Goal: Communication & Community: Share content

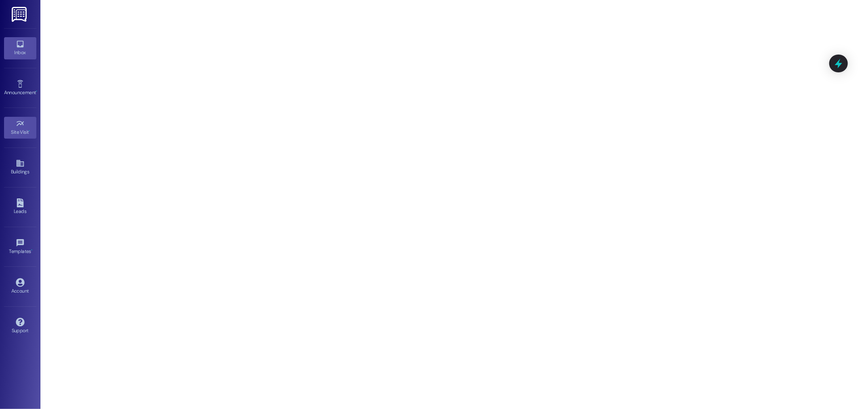
click at [18, 46] on icon at bounding box center [20, 44] width 7 height 7
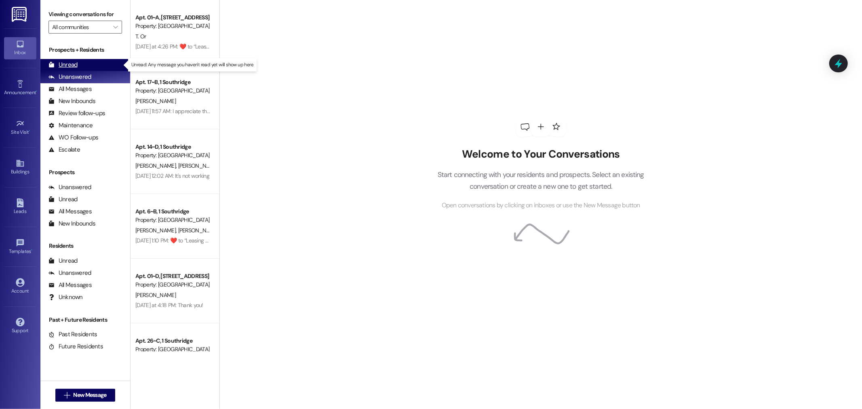
click at [70, 65] on div "Unread" at bounding box center [62, 65] width 29 height 8
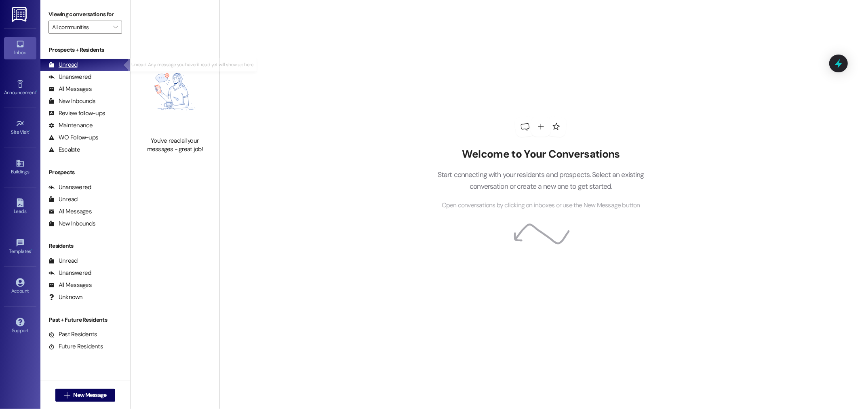
click at [67, 61] on div "Unread" at bounding box center [62, 65] width 29 height 8
click at [88, 395] on span "New Message" at bounding box center [89, 395] width 33 height 8
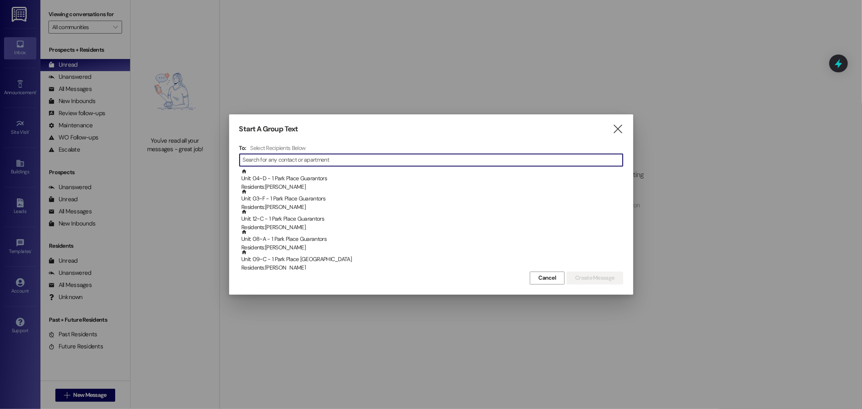
click at [261, 162] on input at bounding box center [433, 159] width 380 height 11
drag, startPoint x: 266, startPoint y: 160, endPoint x: 30, endPoint y: 148, distance: 235.9
click at [30, 148] on div "Start A Group Text  To: Select Recipients Below  mich  Unit: 06~C - 1 Park P…" at bounding box center [431, 204] width 862 height 409
drag, startPoint x: 257, startPoint y: 157, endPoint x: -49, endPoint y: 155, distance: 306.3
click at [0, 155] on html "Inbox Go to Inbox Announcement • Send A Text Announcement Site Visit • Go to Si…" at bounding box center [431, 204] width 862 height 409
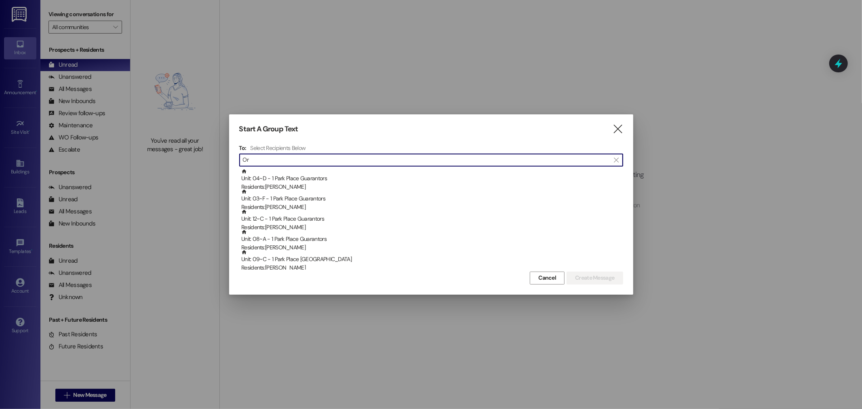
drag, startPoint x: 244, startPoint y: 161, endPoint x: 142, endPoint y: 164, distance: 102.7
drag, startPoint x: 142, startPoint y: 164, endPoint x: 268, endPoint y: 158, distance: 125.8
click at [268, 158] on input "Or" at bounding box center [426, 159] width 367 height 11
drag, startPoint x: 274, startPoint y: 162, endPoint x: 65, endPoint y: 163, distance: 208.5
click at [65, 163] on div "Start A Group Text  To: Select Recipients Below  Or  Unit: 04~D - 1 Park Pla…" at bounding box center [431, 204] width 862 height 409
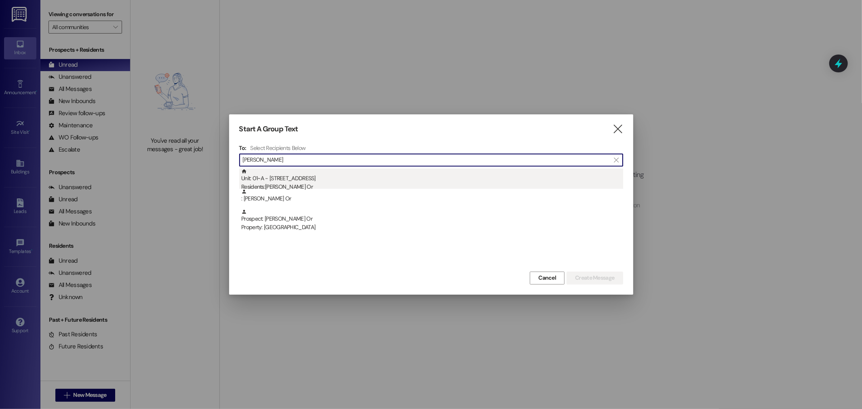
type input "[PERSON_NAME]"
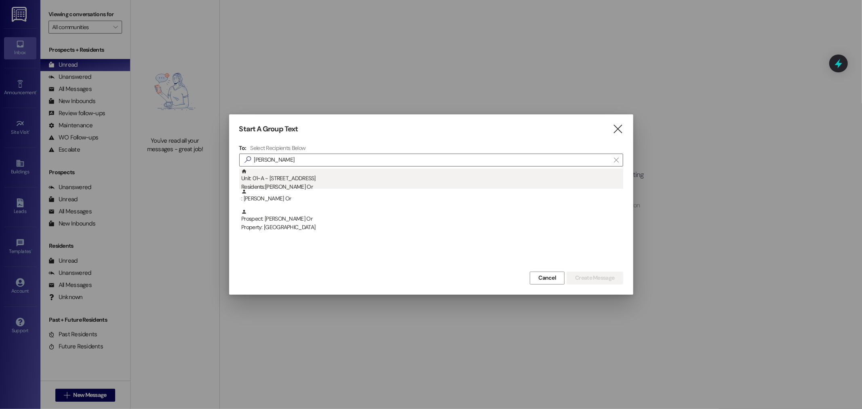
click at [273, 177] on div "Unit: 01~A - 1 Park Place Residents: [PERSON_NAME][GEOGRAPHIC_DATA]" at bounding box center [432, 180] width 382 height 23
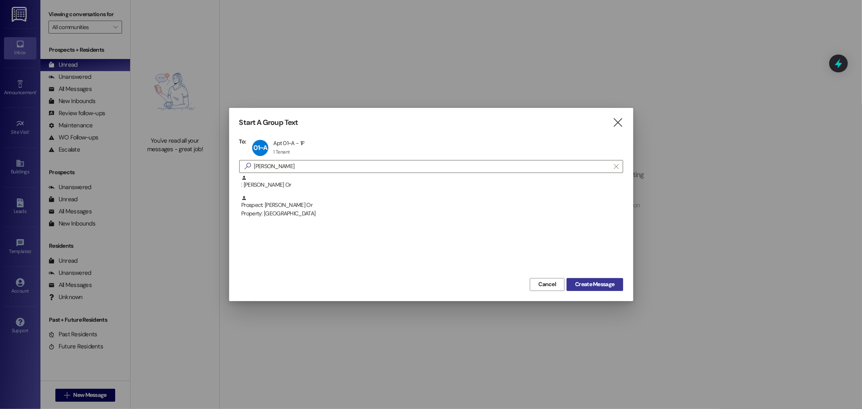
click at [606, 285] on span "Create Message" at bounding box center [594, 284] width 39 height 8
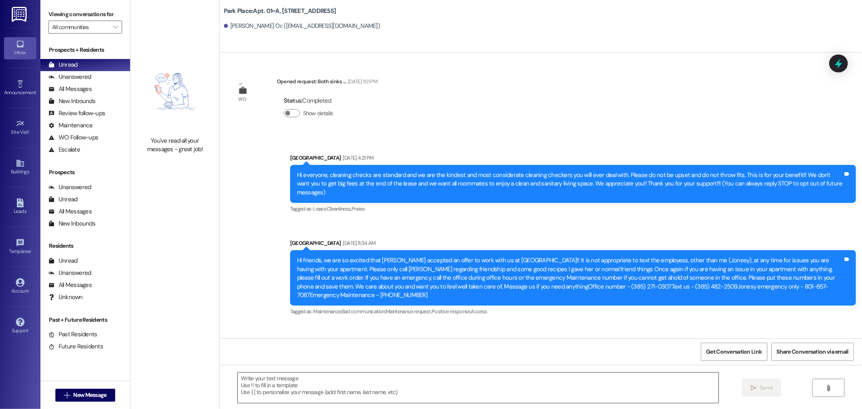
scroll to position [22139, 0]
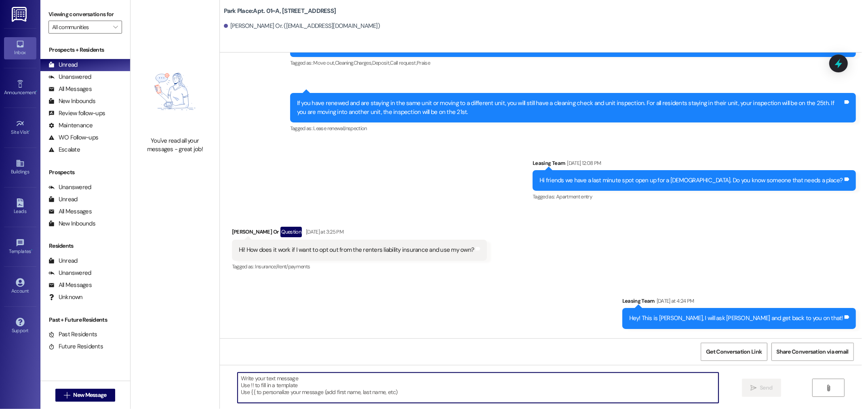
click at [241, 380] on textarea at bounding box center [478, 388] width 481 height 30
paste textarea "[URL][DOMAIN_NAME]"
type textarea "[URL][DOMAIN_NAME]"
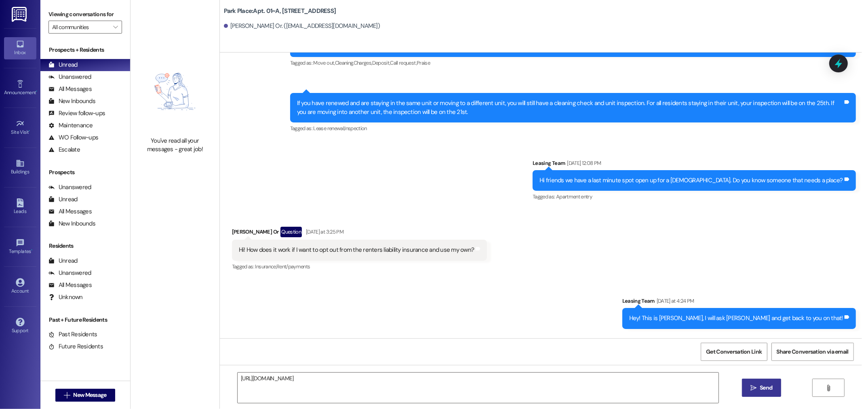
click at [772, 388] on span "Send" at bounding box center [766, 388] width 16 height 8
click at [69, 62] on div "Unread" at bounding box center [62, 65] width 29 height 8
